Goal: Task Accomplishment & Management: Complete application form

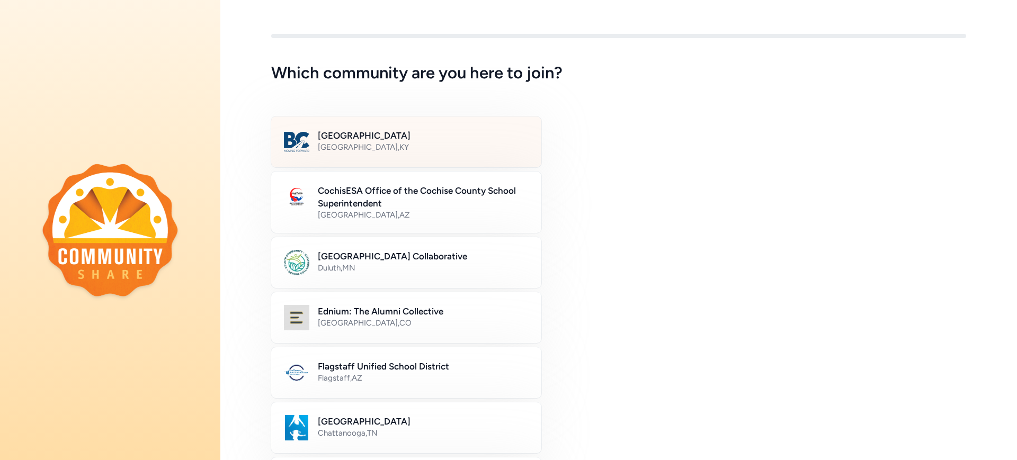
click at [434, 144] on div "[GEOGRAPHIC_DATA] , [GEOGRAPHIC_DATA]" at bounding box center [423, 147] width 211 height 11
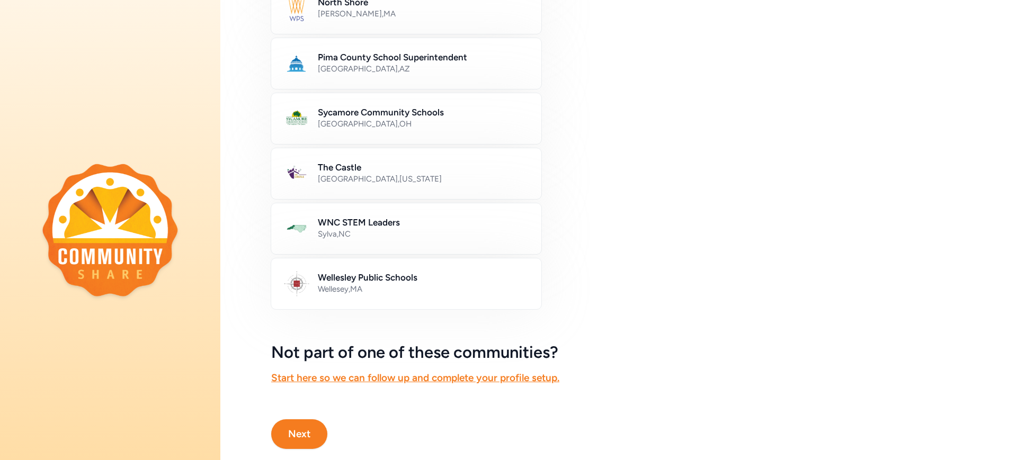
scroll to position [563, 0]
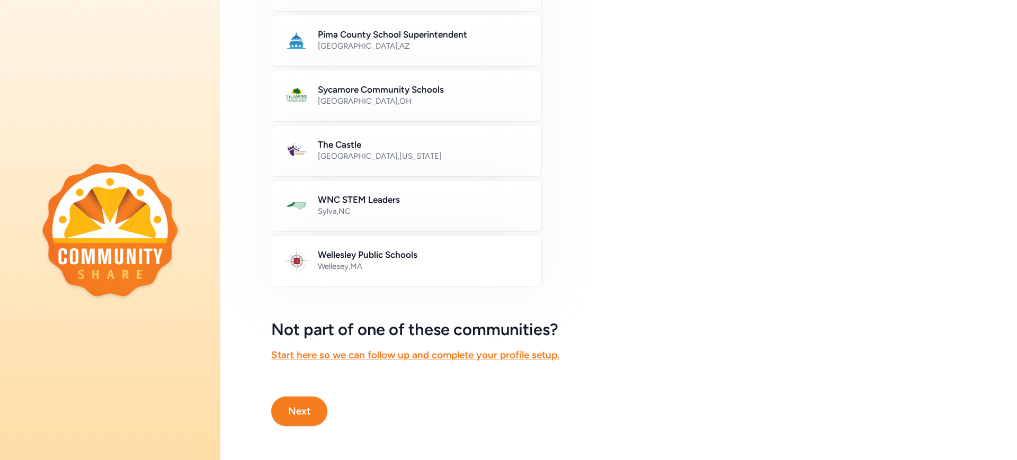
click at [305, 402] on button "Next" at bounding box center [299, 412] width 56 height 30
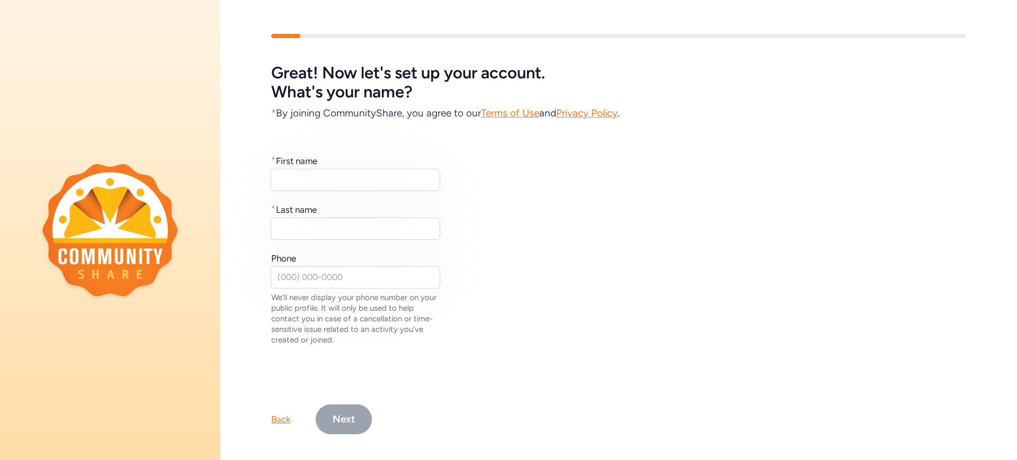
click at [300, 164] on div "First name" at bounding box center [296, 161] width 41 height 13
click at [301, 172] on input "text" at bounding box center [356, 180] width 170 height 22
type input "[DEMOGRAPHIC_DATA]"
click at [307, 224] on input "text" at bounding box center [356, 229] width 170 height 22
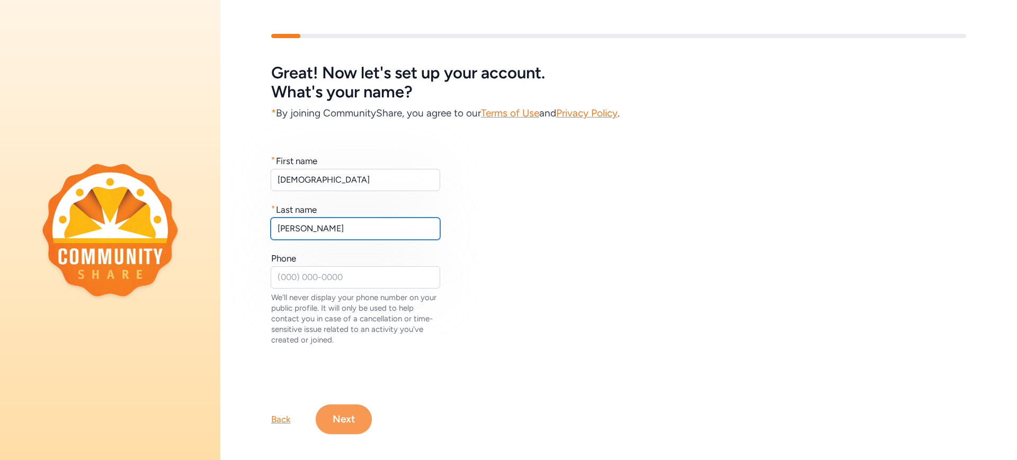
type input "[PERSON_NAME]"
click at [350, 414] on button "Next" at bounding box center [344, 420] width 56 height 30
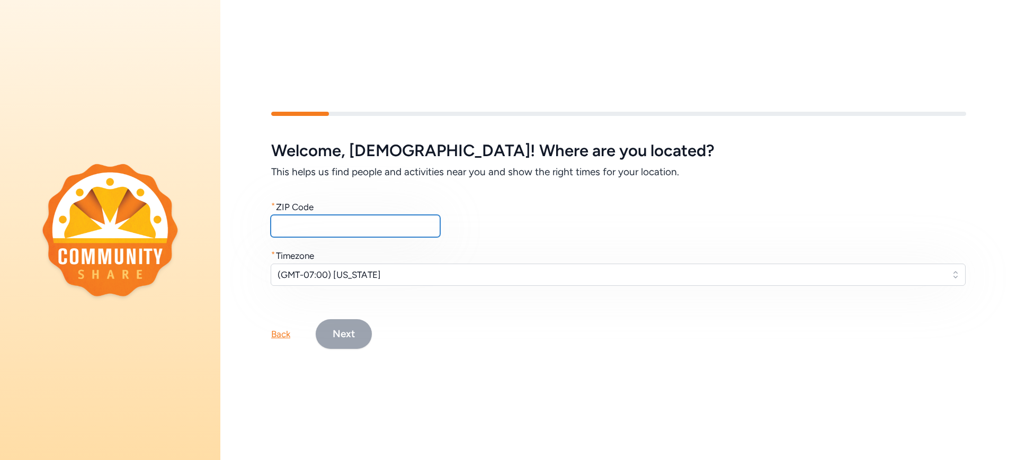
click at [325, 221] on input "text" at bounding box center [356, 226] width 170 height 22
type input "40165"
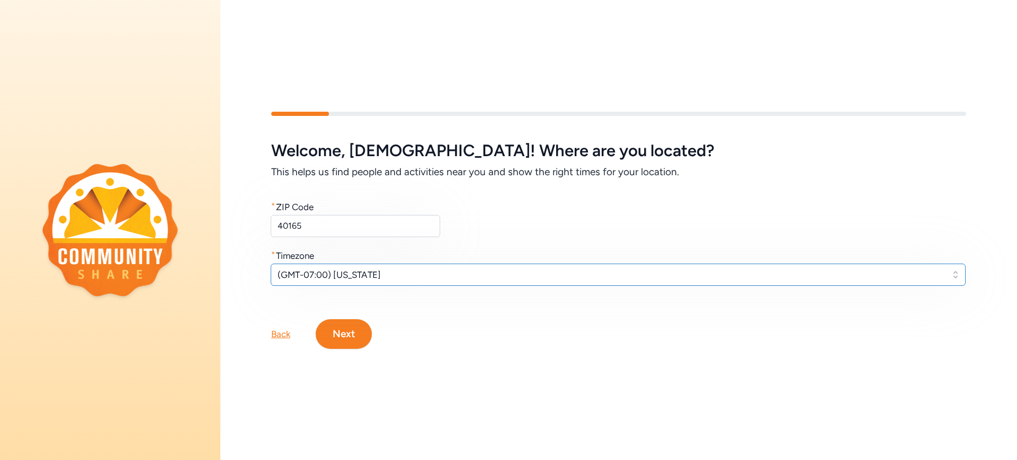
click at [410, 269] on span "(GMT-07:00) [US_STATE]" at bounding box center [611, 275] width 667 height 13
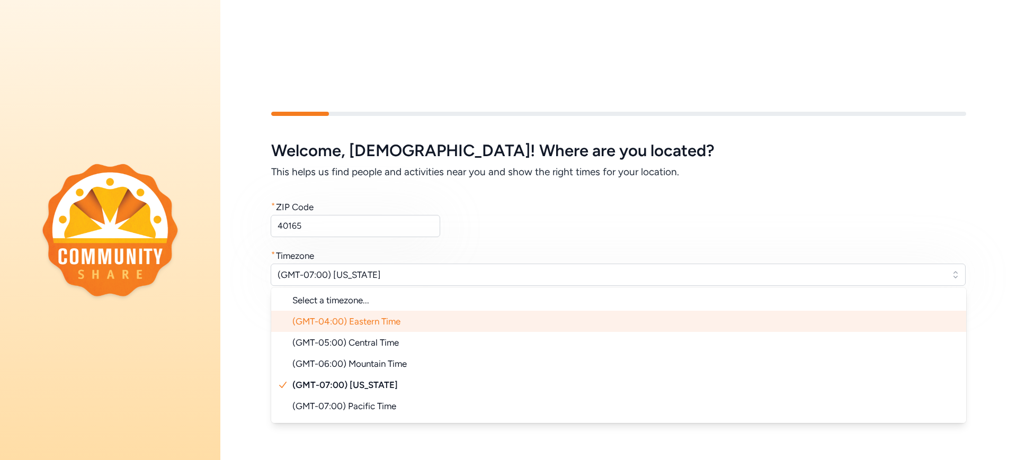
click at [385, 316] on span "(GMT-04:00) Eastern Time" at bounding box center [346, 321] width 108 height 11
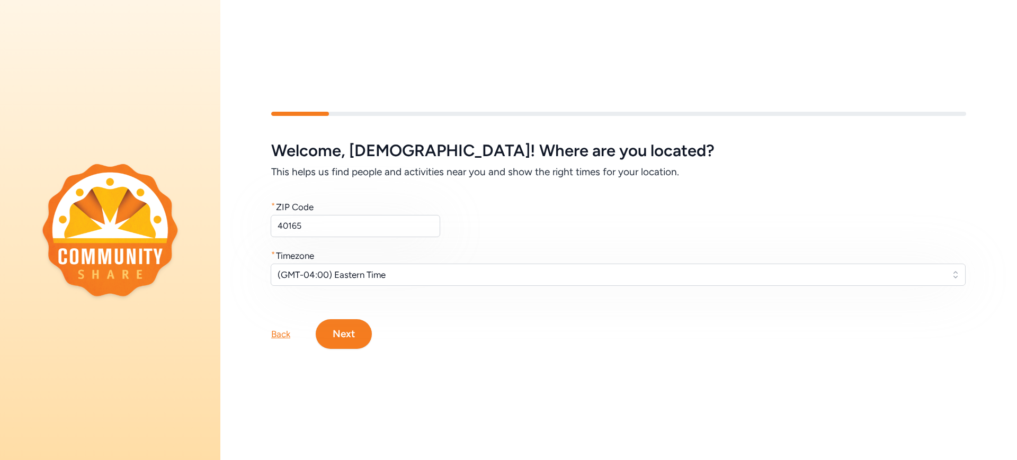
click at [350, 327] on button "Next" at bounding box center [344, 334] width 56 height 30
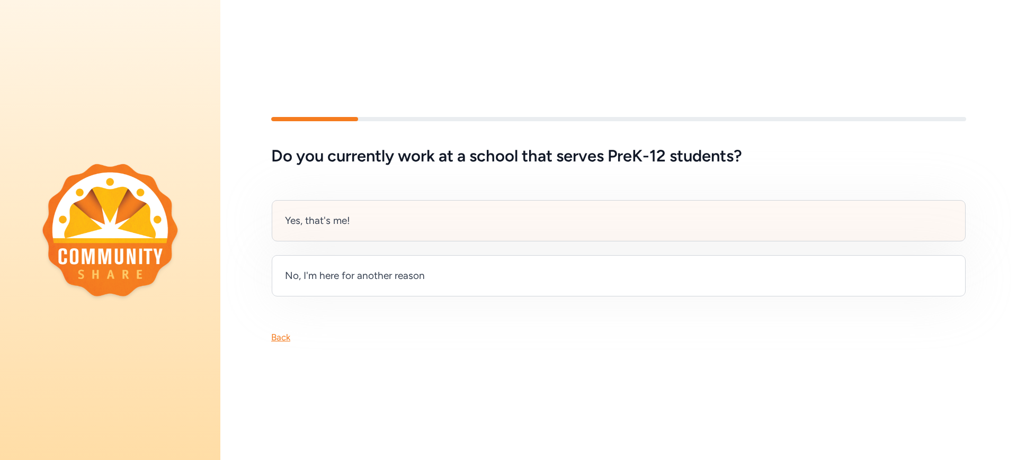
click at [400, 213] on div "Yes, that's me!" at bounding box center [619, 220] width 694 height 41
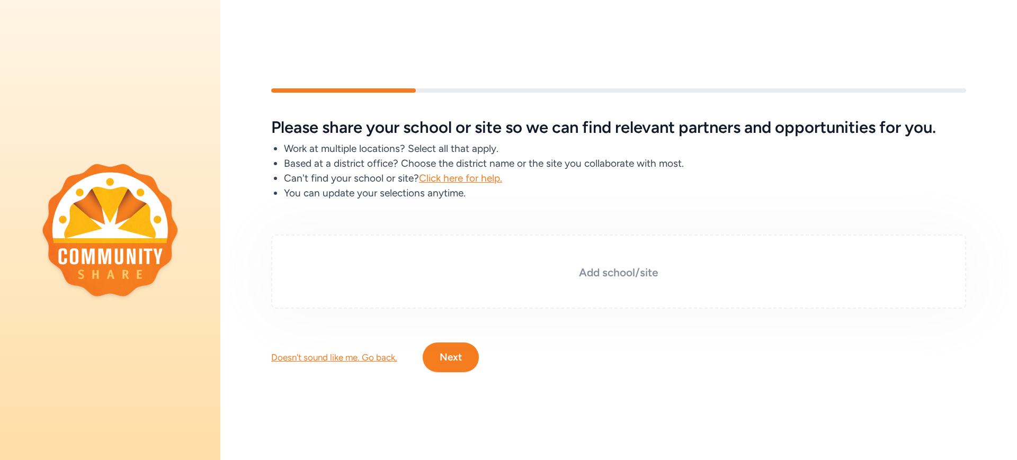
click at [433, 243] on div "Add school/site" at bounding box center [618, 272] width 695 height 74
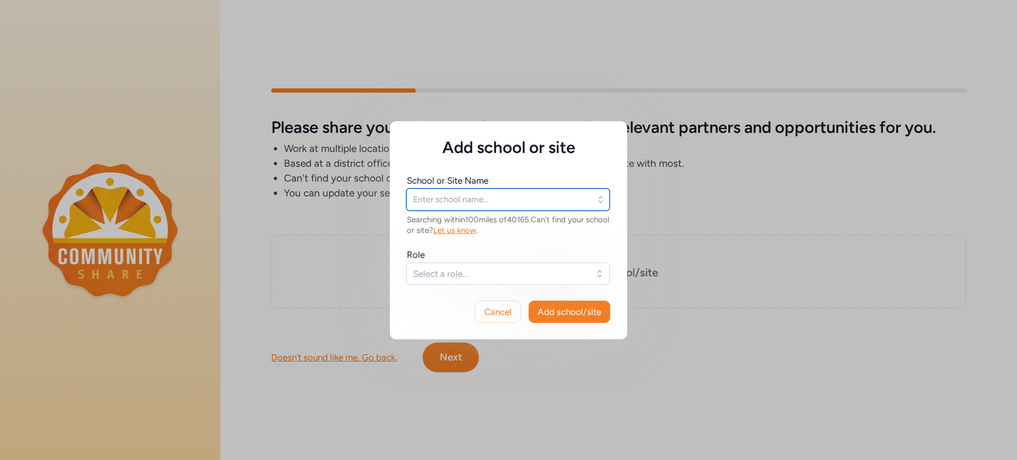
click at [450, 199] on input "text" at bounding box center [507, 200] width 203 height 22
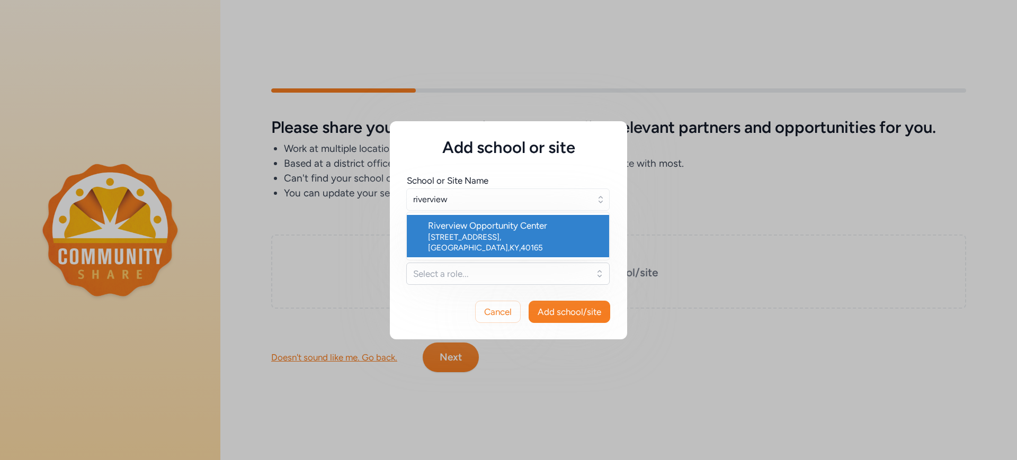
click at [481, 229] on div "Riverview Opportunity Center" at bounding box center [514, 225] width 173 height 13
type input "Riverview Opportunity Center"
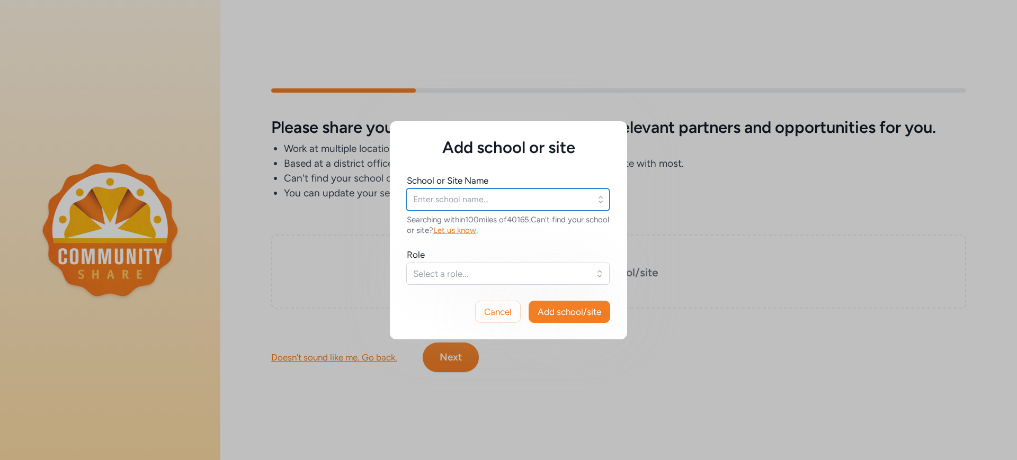
type input "Riverview Opportunity Center"
click at [481, 270] on span "Select a role..." at bounding box center [500, 274] width 175 height 13
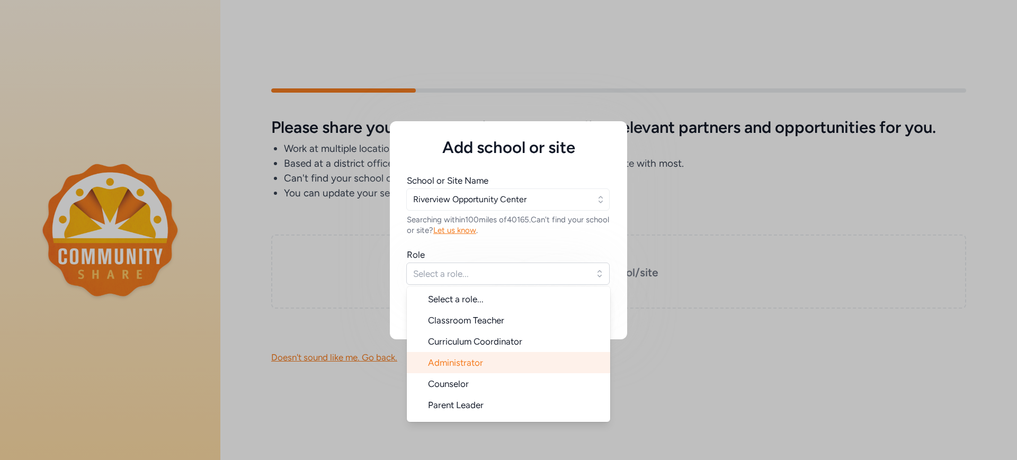
scroll to position [17, 0]
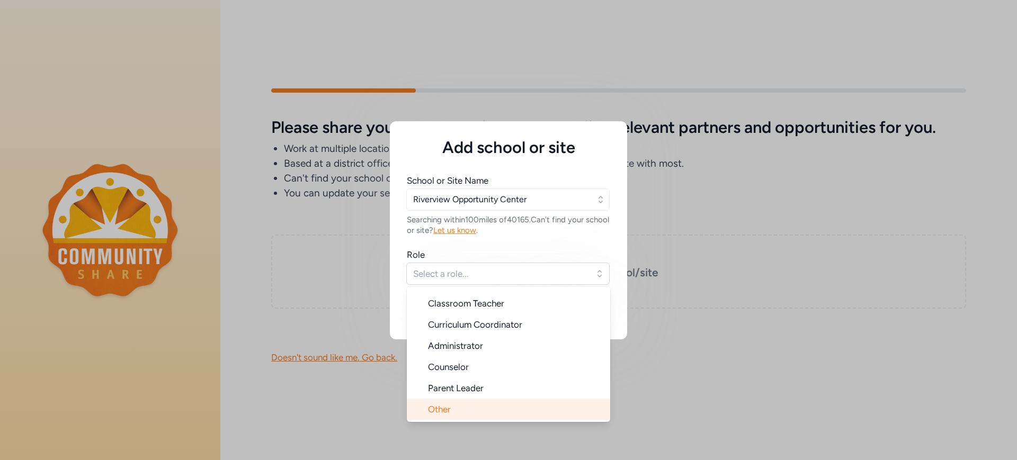
click at [473, 406] on li "Other" at bounding box center [508, 409] width 203 height 21
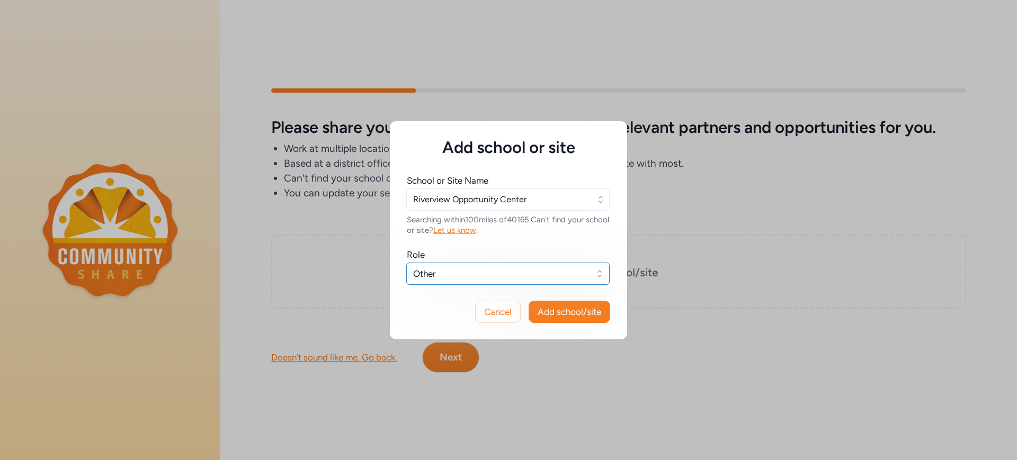
click at [519, 273] on span "Other" at bounding box center [500, 274] width 175 height 13
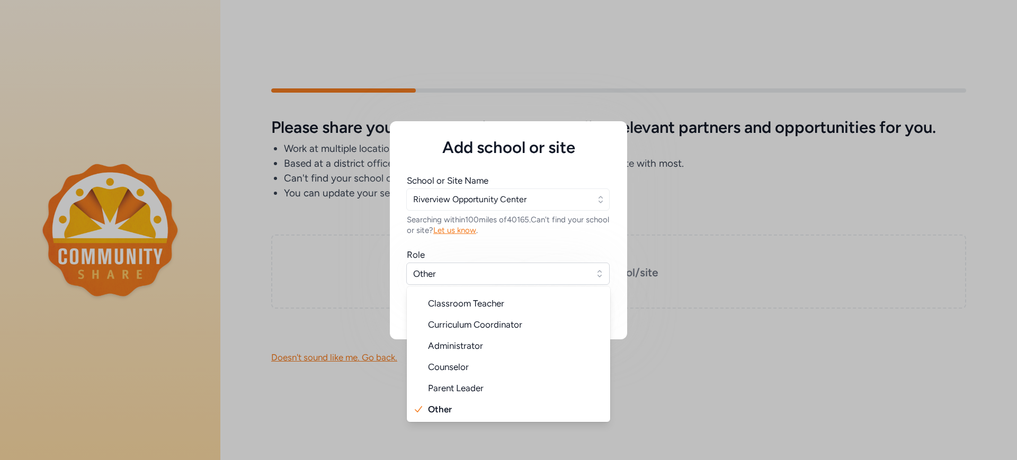
click at [699, 309] on div "Add school or site School or Site Name Riverview Opportunity Center Searching w…" at bounding box center [508, 230] width 1017 height 460
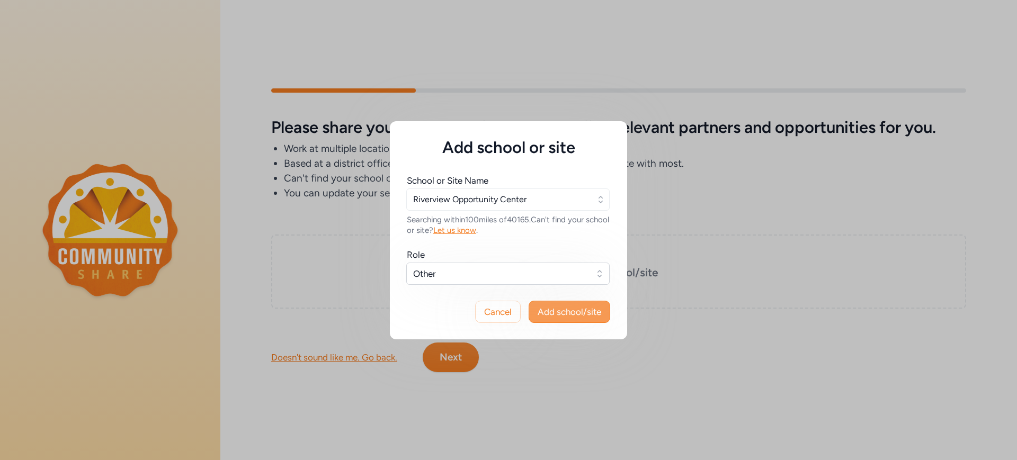
click at [584, 302] on button "Add school/site" at bounding box center [570, 312] width 82 height 22
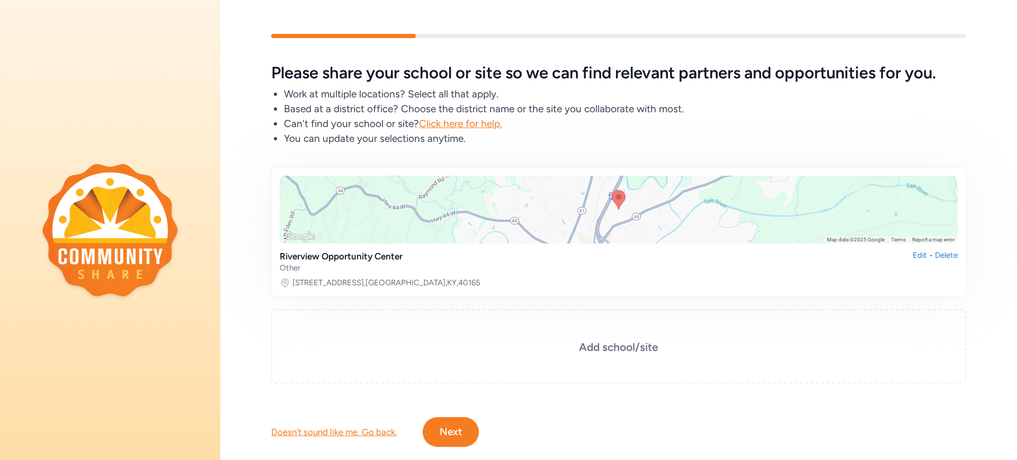
click at [463, 431] on button "Next" at bounding box center [451, 433] width 56 height 30
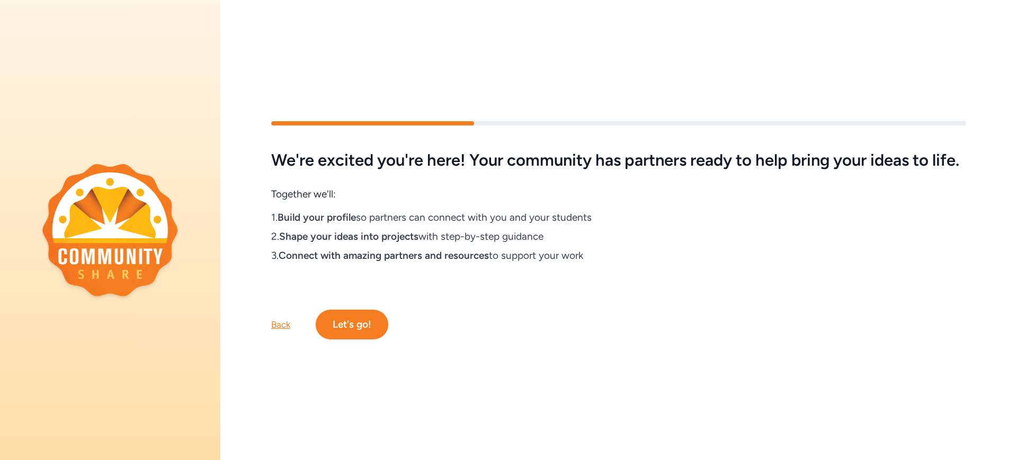
click at [351, 326] on button "Let's go!" at bounding box center [352, 325] width 73 height 30
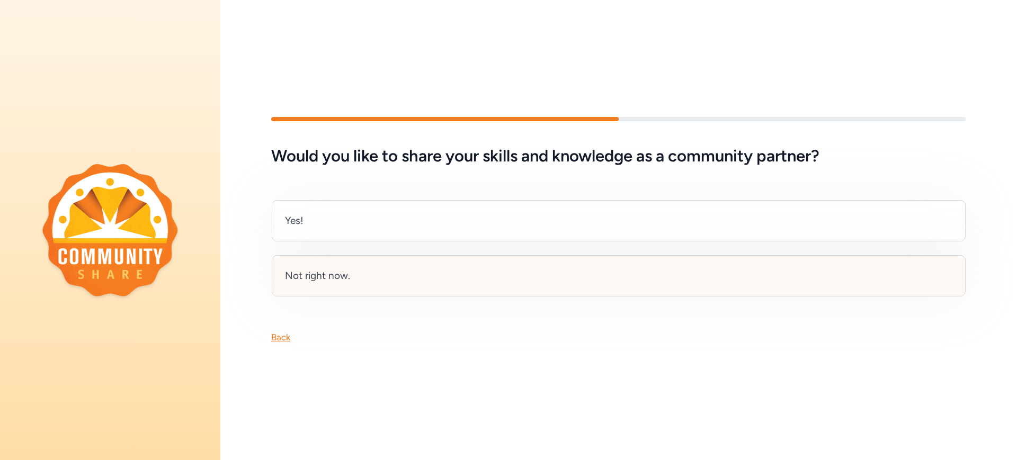
click at [344, 271] on div "Not right now." at bounding box center [317, 276] width 65 height 15
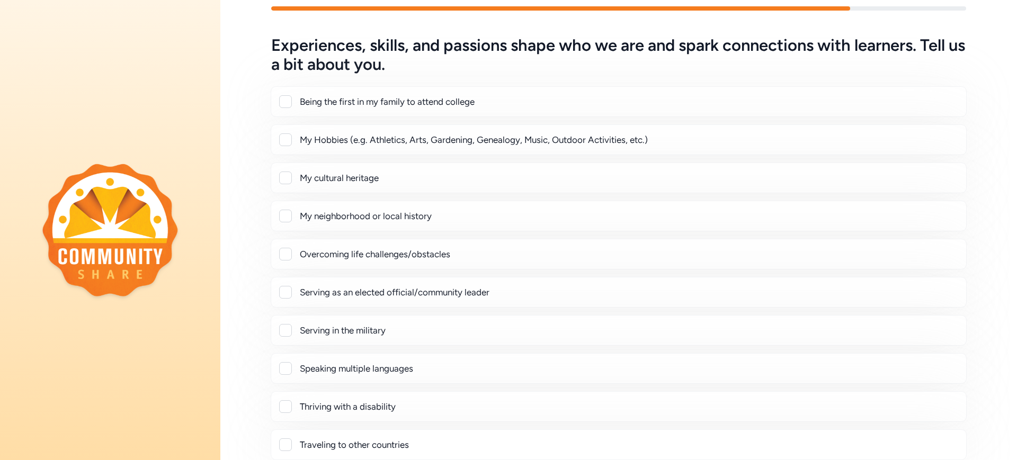
scroll to position [160, 0]
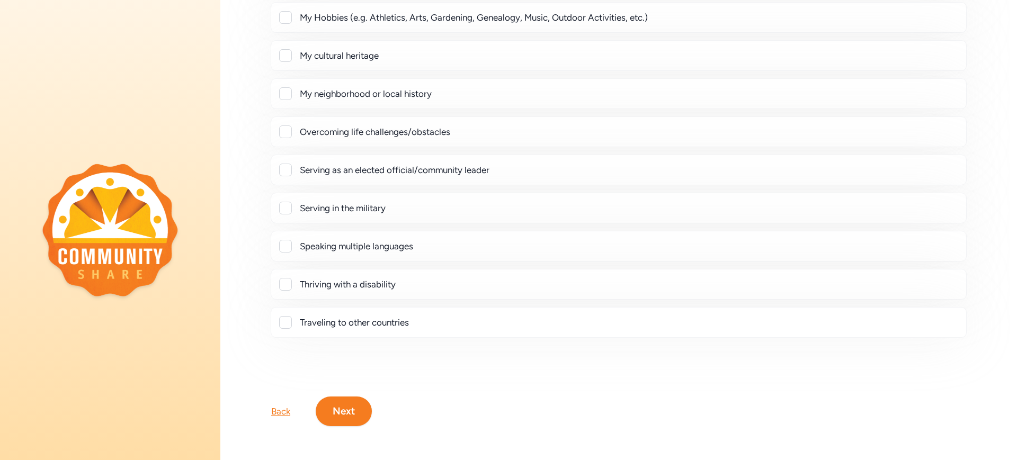
click at [361, 397] on button "Next" at bounding box center [344, 412] width 56 height 30
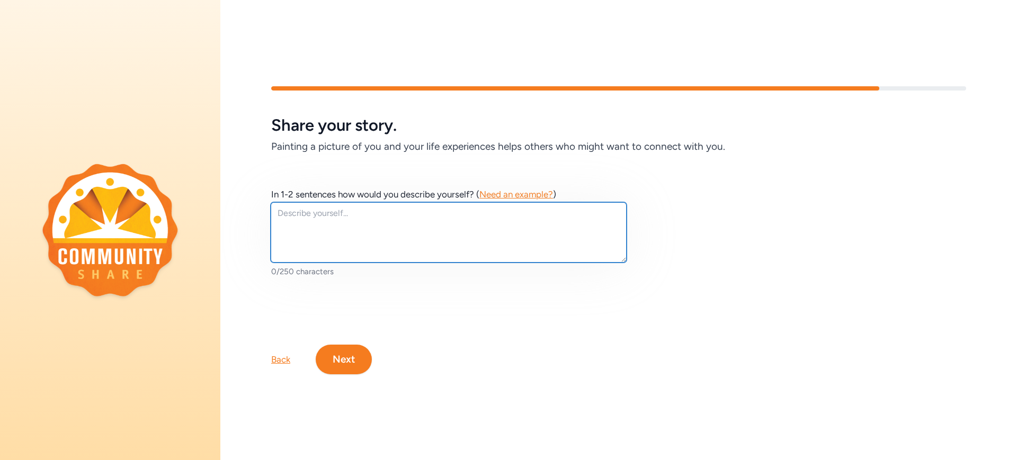
click at [354, 207] on textarea at bounding box center [449, 232] width 356 height 60
type textarea "I"
type textarea "I am an Instructional Coach for [GEOGRAPHIC_DATA]."
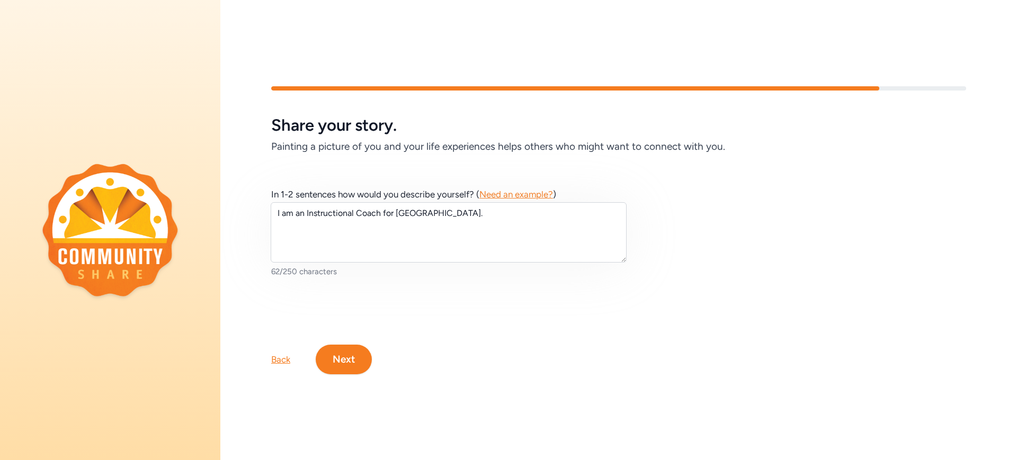
click at [344, 359] on button "Next" at bounding box center [344, 360] width 56 height 30
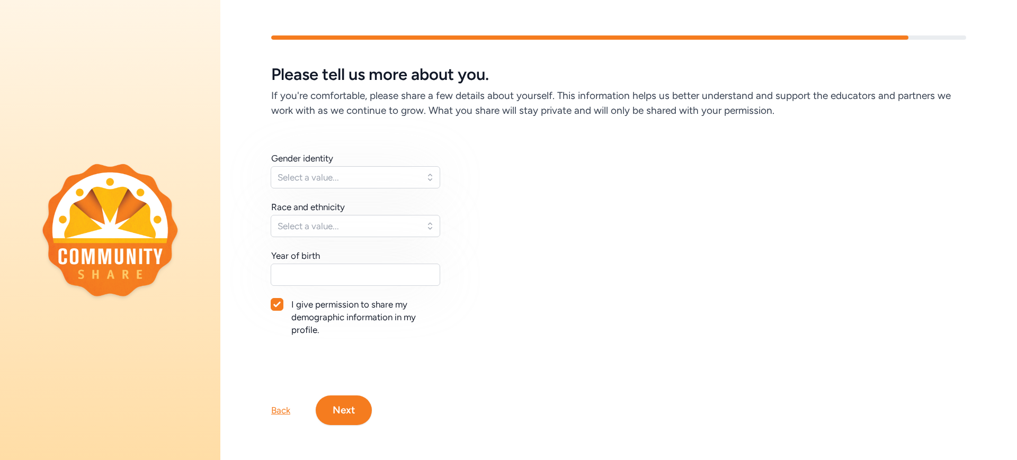
click at [280, 305] on icon at bounding box center [276, 304] width 7 height 6
checkbox input "false"
click at [351, 408] on button "Next" at bounding box center [344, 411] width 56 height 30
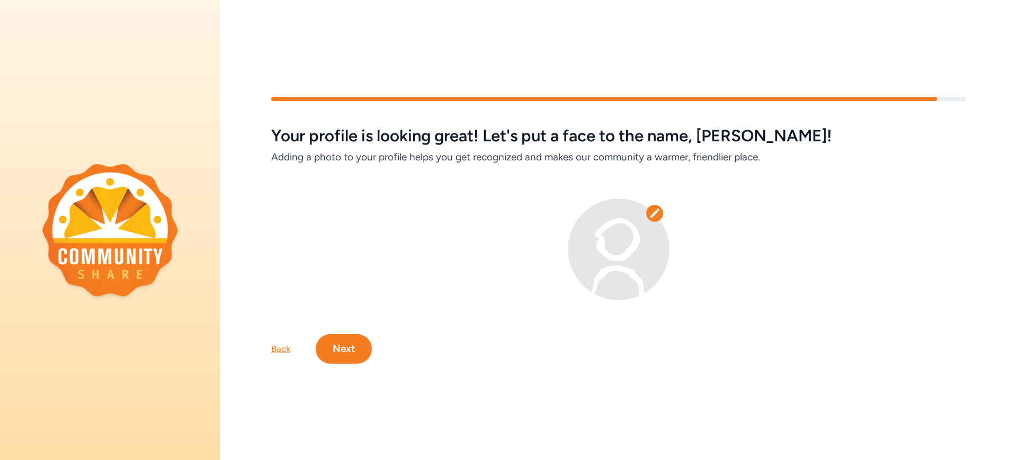
click at [348, 346] on button "Next" at bounding box center [344, 349] width 56 height 30
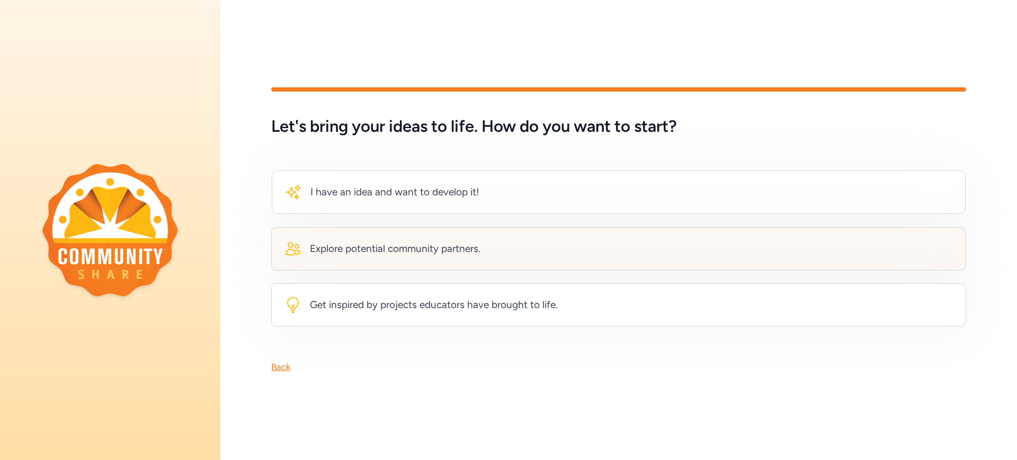
click at [374, 255] on div "Explore potential community partners." at bounding box center [618, 248] width 695 height 43
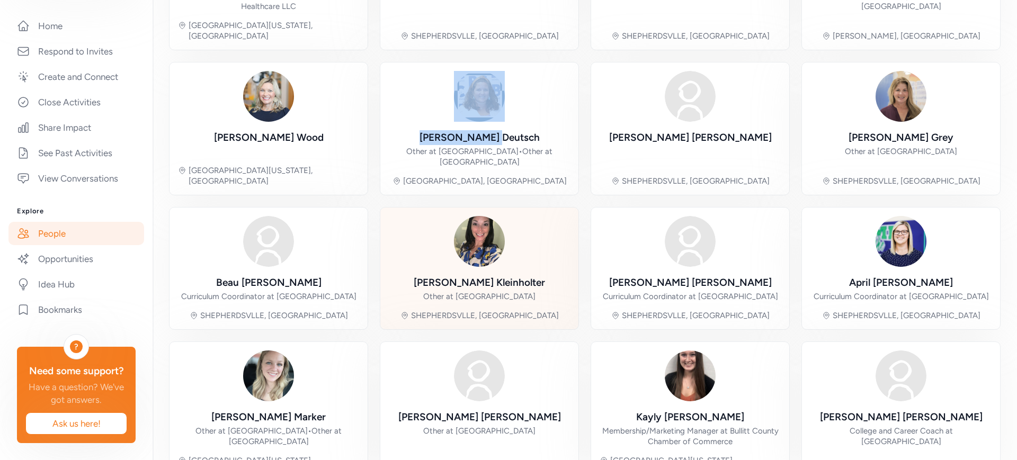
scroll to position [265, 0]
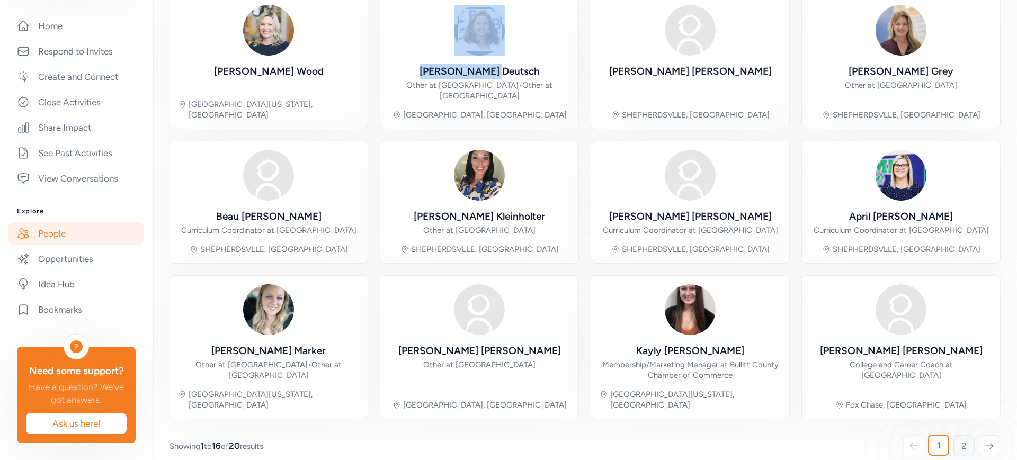
click at [962, 440] on span "2" at bounding box center [964, 446] width 5 height 13
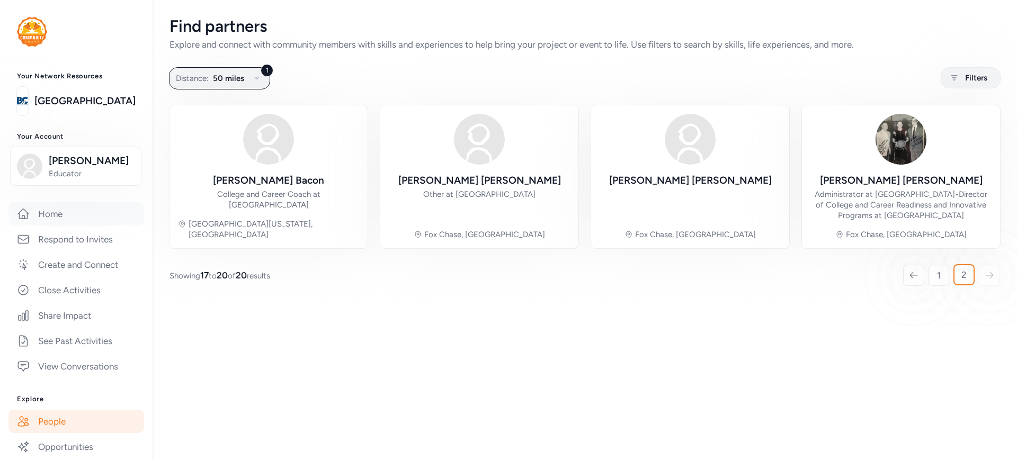
click at [48, 215] on link "Home" at bounding box center [76, 213] width 136 height 23
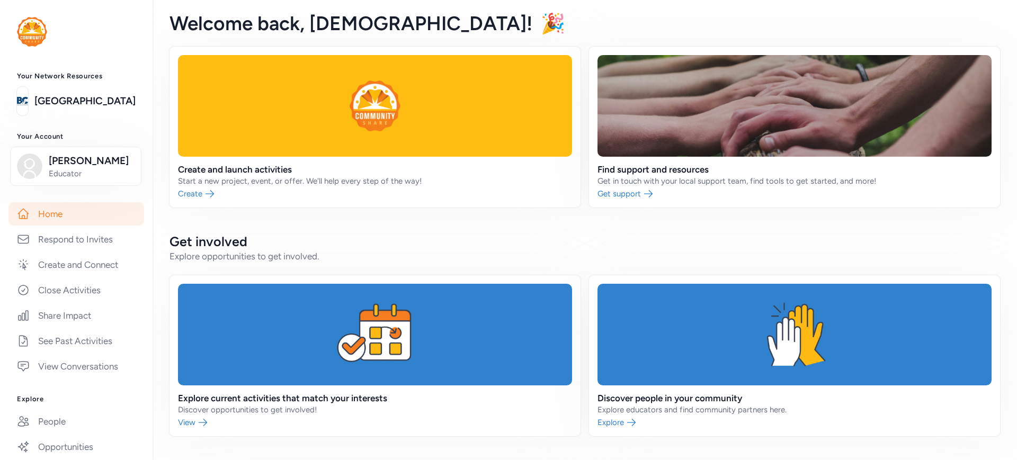
scroll to position [66, 0]
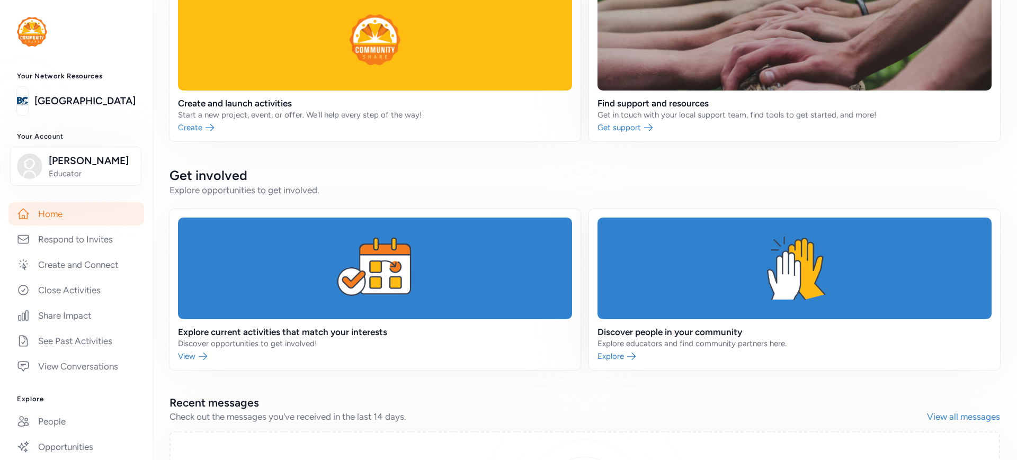
click at [330, 409] on h2 "Recent messages" at bounding box center [549, 403] width 758 height 15
click at [191, 422] on div "Check out the messages you've received in the last 14 days." at bounding box center [549, 417] width 758 height 13
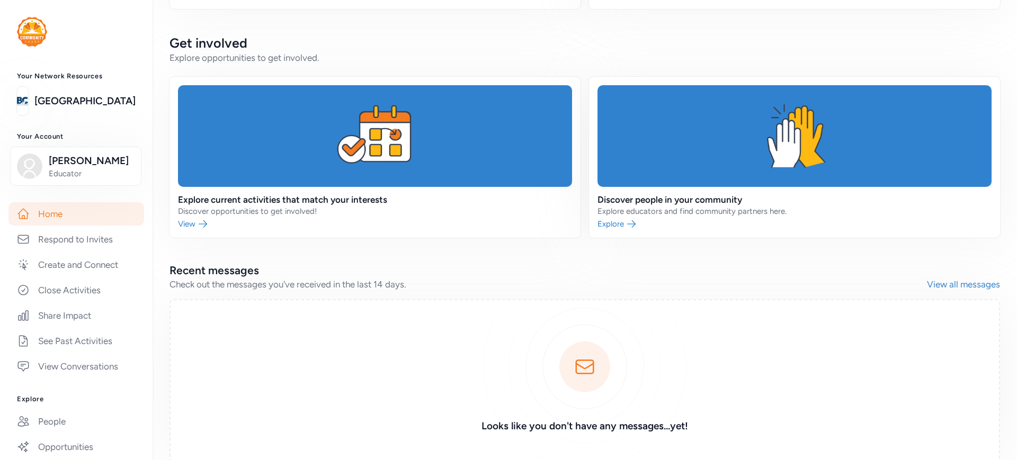
scroll to position [252, 0]
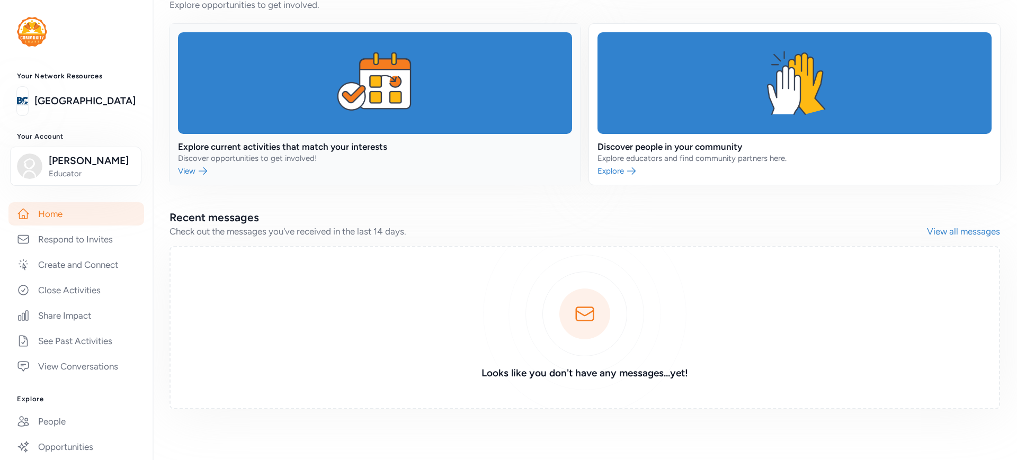
click at [236, 157] on link at bounding box center [375, 104] width 411 height 161
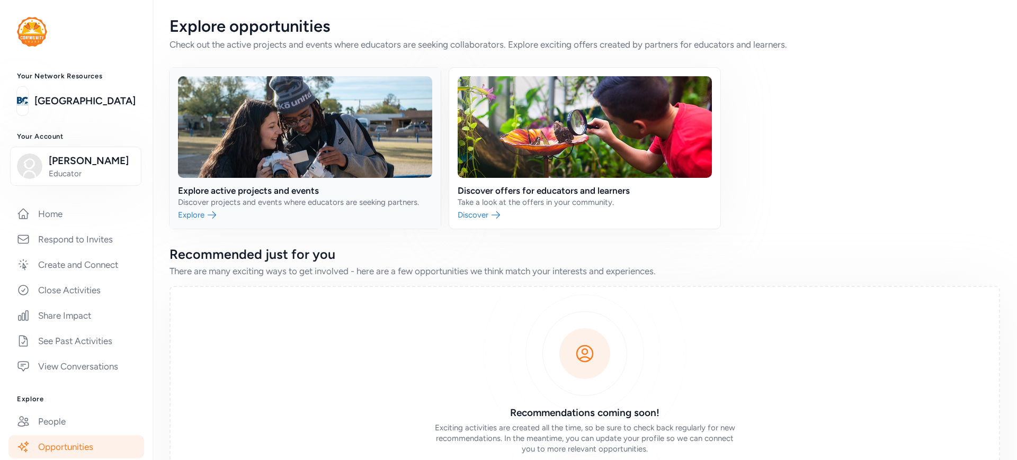
click at [240, 164] on link at bounding box center [305, 148] width 271 height 161
